Goal: Transaction & Acquisition: Obtain resource

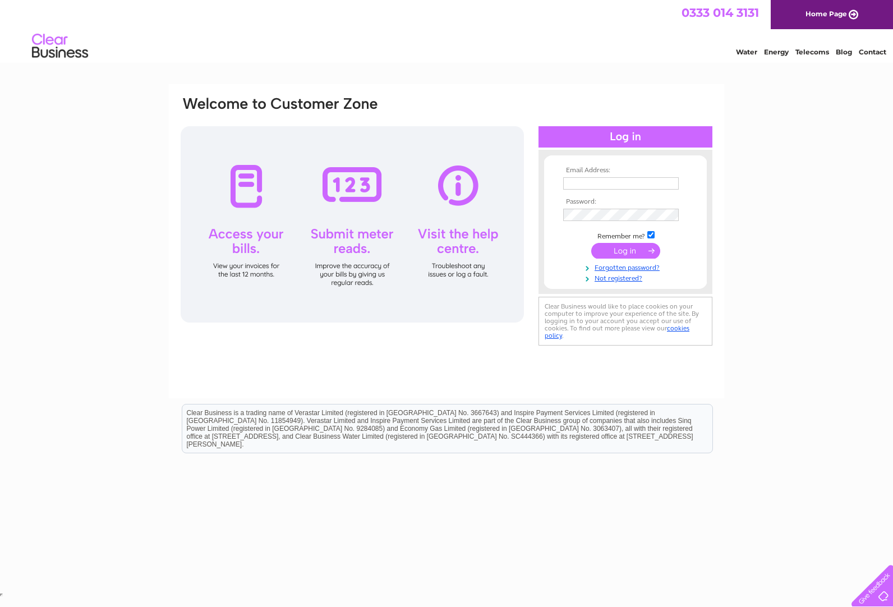
click at [603, 183] on input "text" at bounding box center [621, 183] width 116 height 12
type input "c-p-r@btconnect.com"
click at [628, 251] on input "submit" at bounding box center [625, 252] width 69 height 16
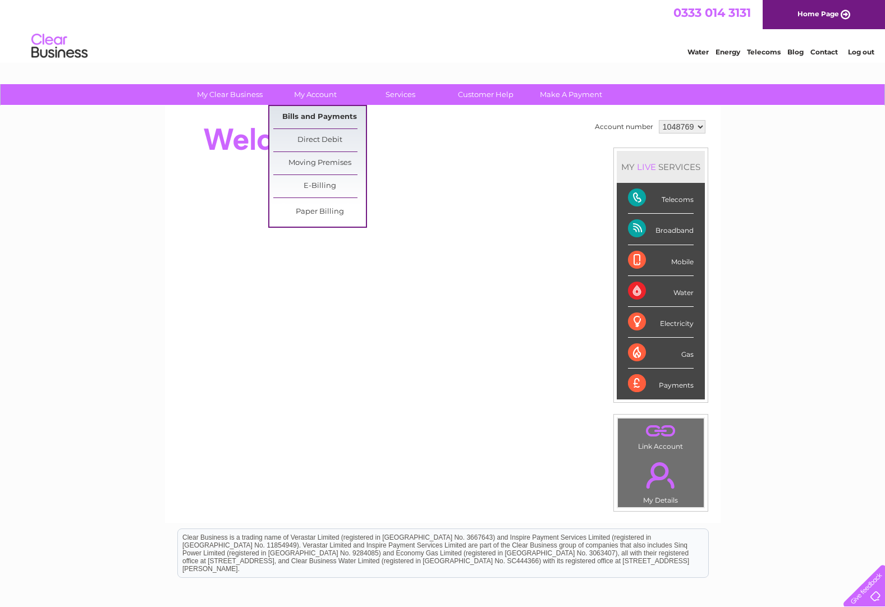
click at [317, 111] on link "Bills and Payments" at bounding box center [319, 117] width 93 height 22
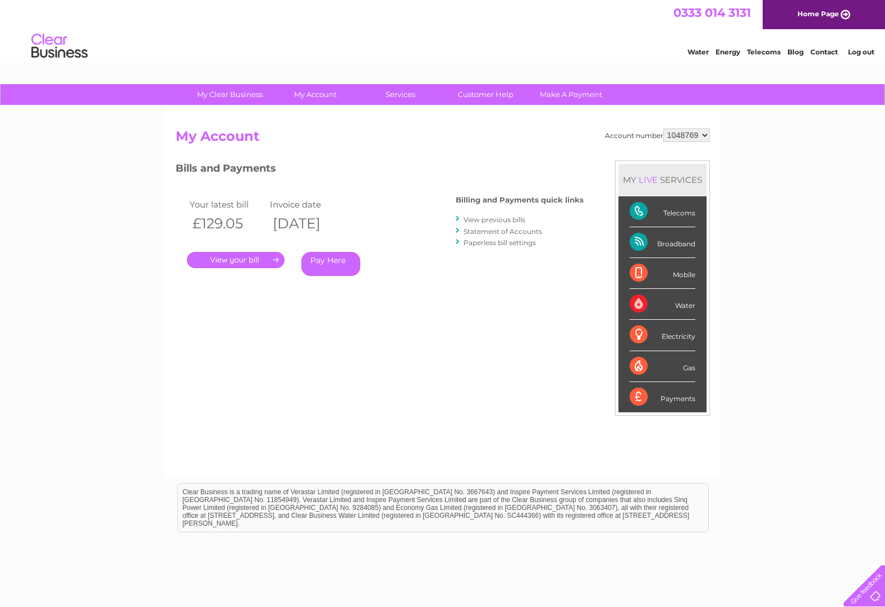
click at [470, 217] on link "View previous bills" at bounding box center [494, 219] width 62 height 8
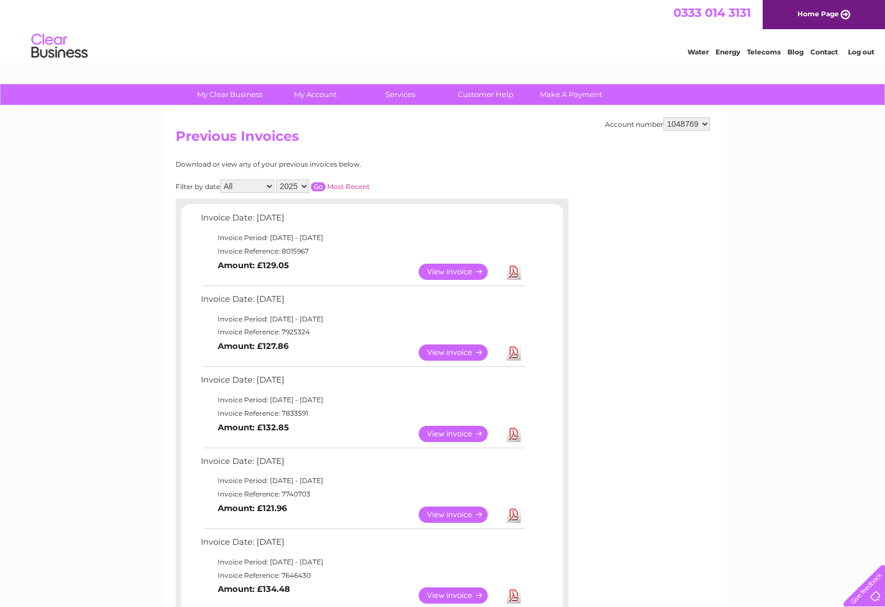
click at [512, 270] on link "Download" at bounding box center [514, 272] width 14 height 16
click at [708, 124] on select "1048769 1075244" at bounding box center [686, 123] width 47 height 13
select select "1075244"
click at [663, 117] on select "1048769 1075244" at bounding box center [686, 123] width 47 height 13
click at [511, 273] on link "Download" at bounding box center [514, 272] width 14 height 16
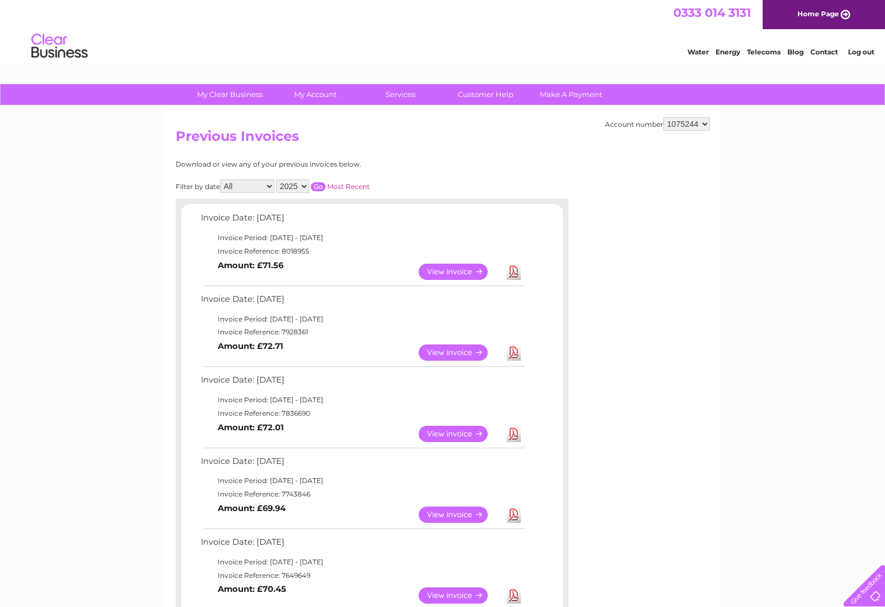
click at [871, 52] on link "Log out" at bounding box center [861, 52] width 26 height 8
